Goal: Transaction & Acquisition: Purchase product/service

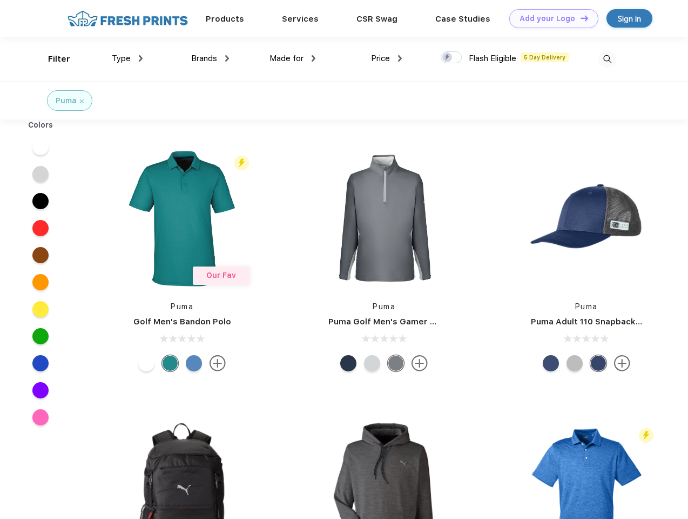
scroll to position [1, 0]
click at [550, 18] on link "Add your Logo Design Tool" at bounding box center [553, 18] width 89 height 19
click at [0, 0] on div "Design Tool" at bounding box center [0, 0] width 0 height 0
click at [580, 18] on link "Add your Logo Design Tool" at bounding box center [553, 18] width 89 height 19
click at [52, 59] on div "Filter" at bounding box center [59, 59] width 22 height 12
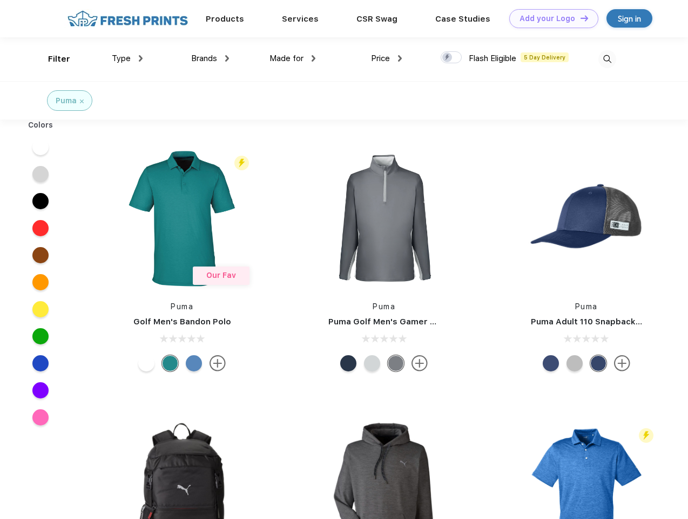
click at [127, 58] on span "Type" at bounding box center [121, 58] width 19 height 10
click at [210, 58] on span "Brands" at bounding box center [204, 58] width 26 height 10
click at [293, 58] on span "Made for" at bounding box center [287, 58] width 34 height 10
click at [387, 58] on span "Price" at bounding box center [380, 58] width 19 height 10
click at [452, 58] on div at bounding box center [451, 57] width 21 height 12
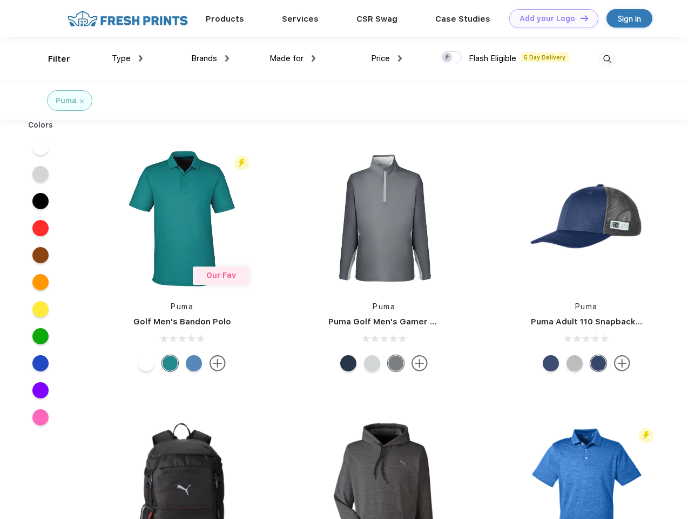
click at [448, 58] on input "checkbox" at bounding box center [444, 54] width 7 height 7
click at [607, 59] on img at bounding box center [607, 59] width 18 height 18
